Goal: Navigation & Orientation: Find specific page/section

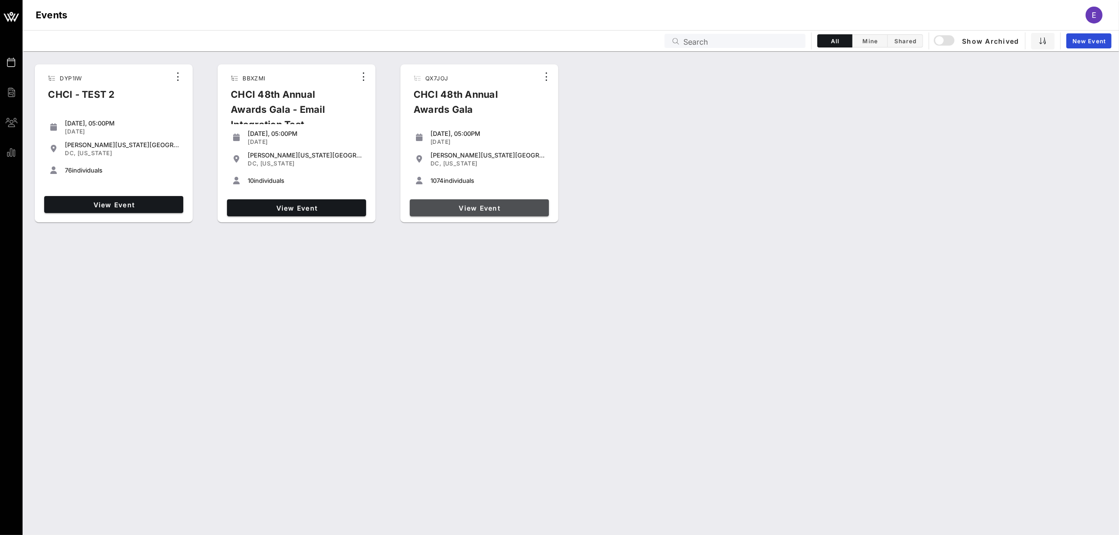
drag, startPoint x: 490, startPoint y: 208, endPoint x: 517, endPoint y: 205, distance: 27.4
click at [490, 208] on span "View Event" at bounding box center [479, 208] width 132 height 8
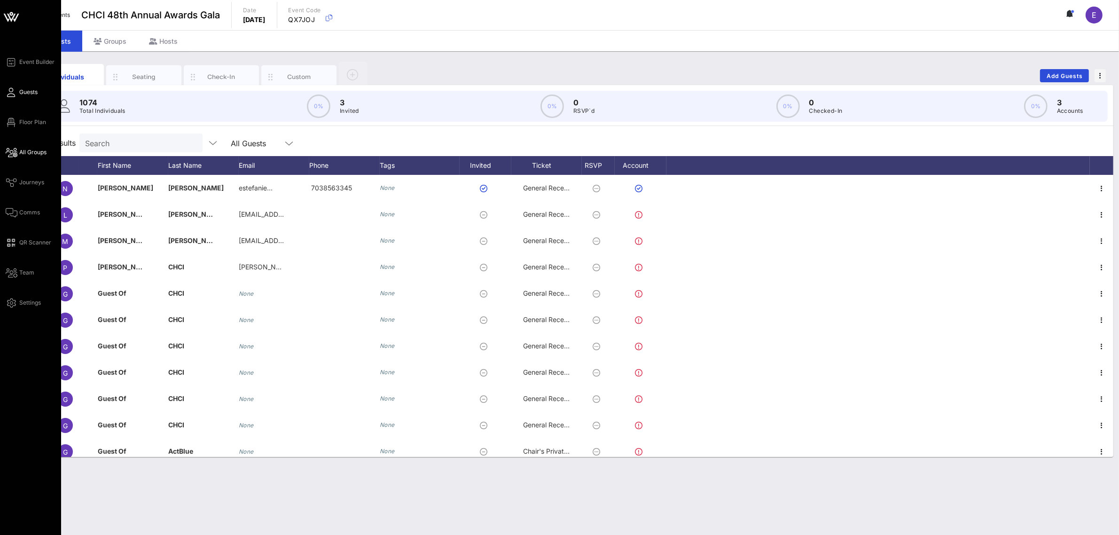
click at [34, 148] on span "All Groups" at bounding box center [32, 152] width 27 height 8
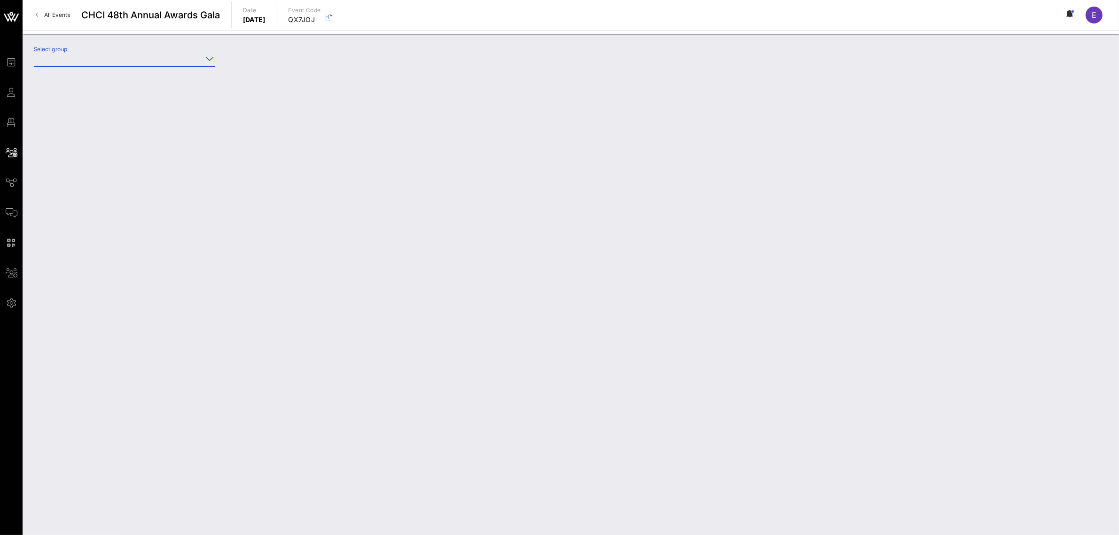
click at [85, 59] on input "Select group" at bounding box center [118, 58] width 168 height 15
type input "[US_STATE]"
click at [307, 47] on div "Select group [US_STATE]" at bounding box center [570, 60] width 1085 height 33
